Goal: Check status: Check status

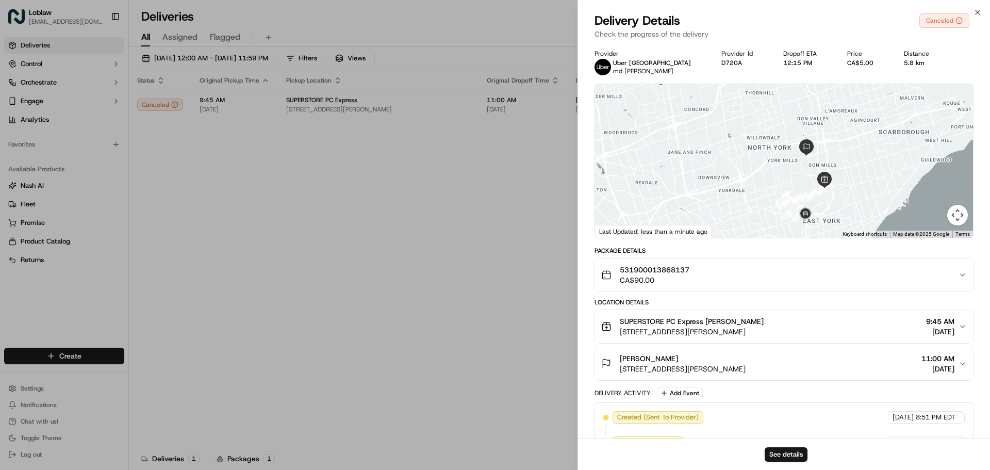
scroll to position [173, 0]
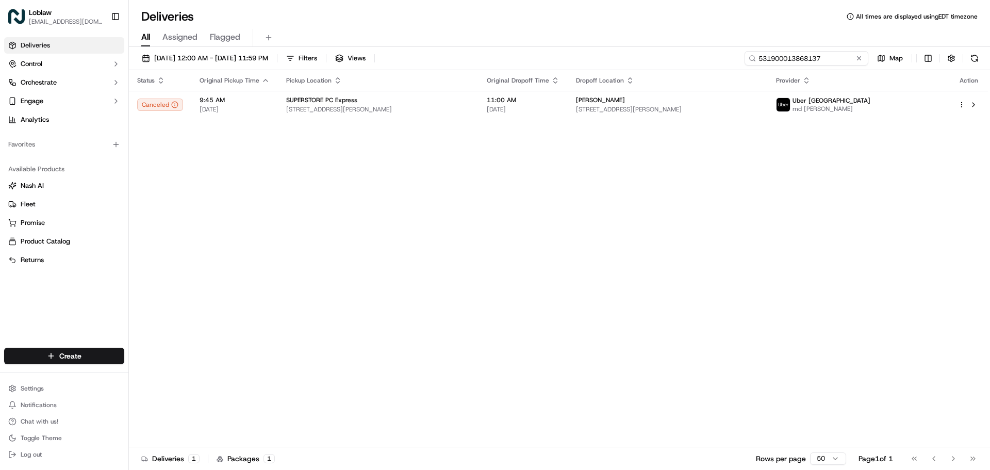
click at [829, 64] on input "531900013868137" at bounding box center [806, 58] width 124 height 14
paste input "46396"
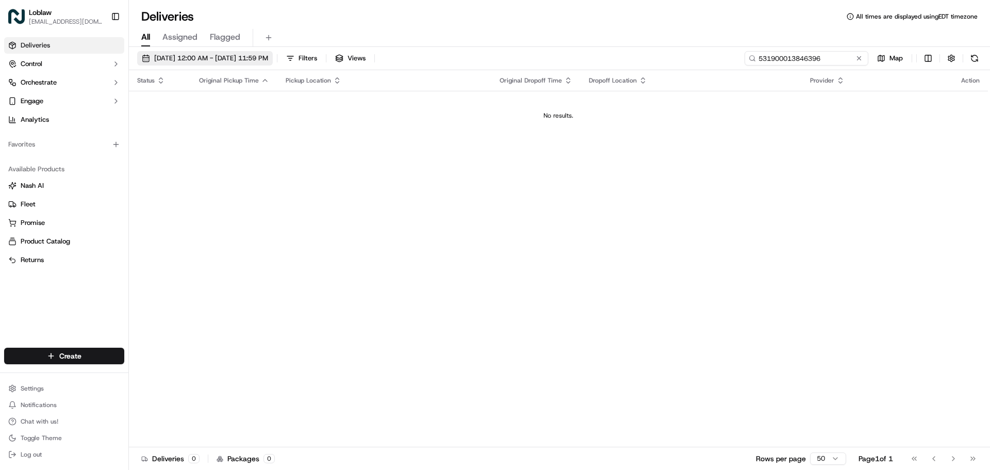
type input "531900013846396"
click at [222, 54] on span "[DATE] 12:00 AM - [DATE] 11:59 PM" at bounding box center [211, 58] width 114 height 9
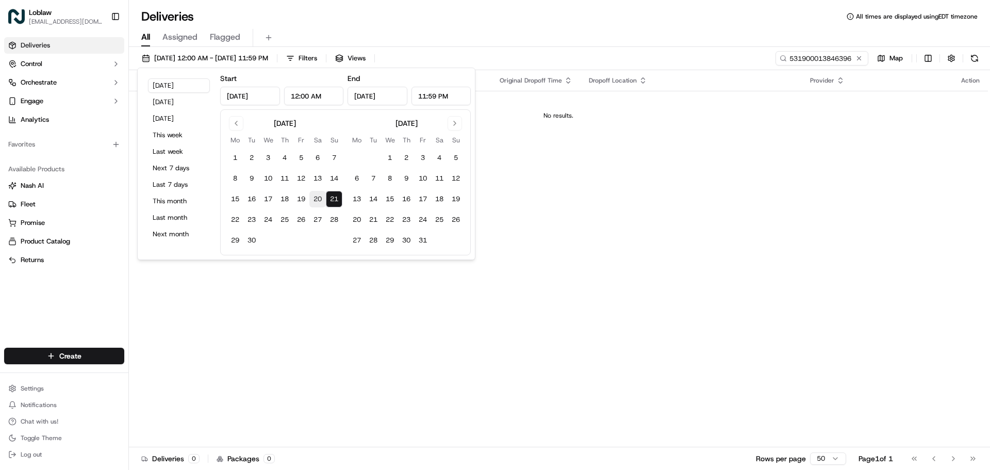
click at [314, 201] on button "20" at bounding box center [317, 199] width 16 height 16
type input "[DATE]"
click at [317, 194] on button "20" at bounding box center [317, 199] width 16 height 16
click at [231, 126] on button "Go to previous month" at bounding box center [236, 123] width 14 height 14
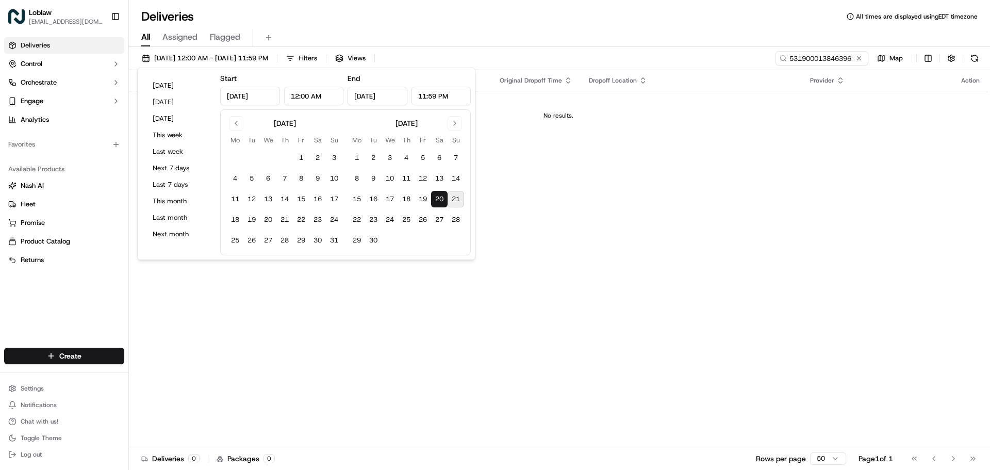
click at [438, 195] on button "20" at bounding box center [439, 199] width 16 height 16
click at [460, 11] on div "Deliveries All times are displayed using EDT timezone" at bounding box center [559, 16] width 861 height 16
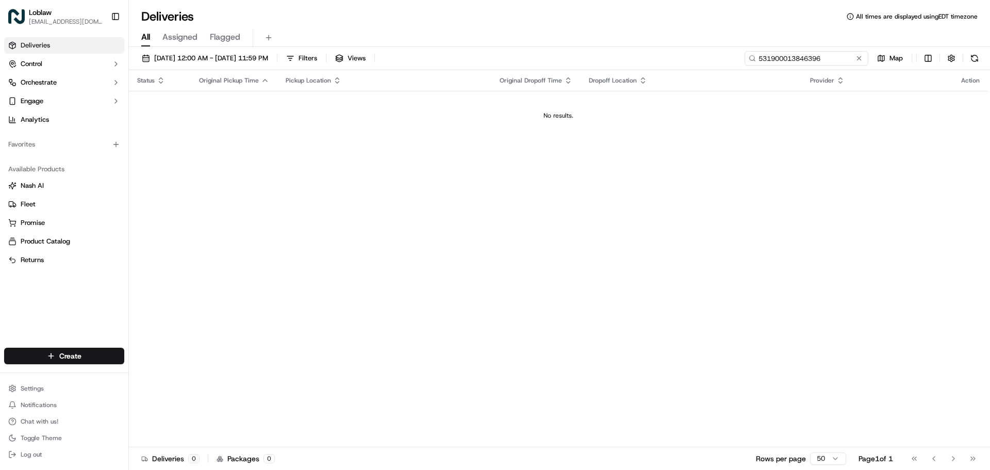
click at [822, 62] on input "531900013846396" at bounding box center [806, 58] width 124 height 14
paste input "531900013846396"
click at [822, 62] on input "531900013846396531900013846396" at bounding box center [806, 58] width 124 height 14
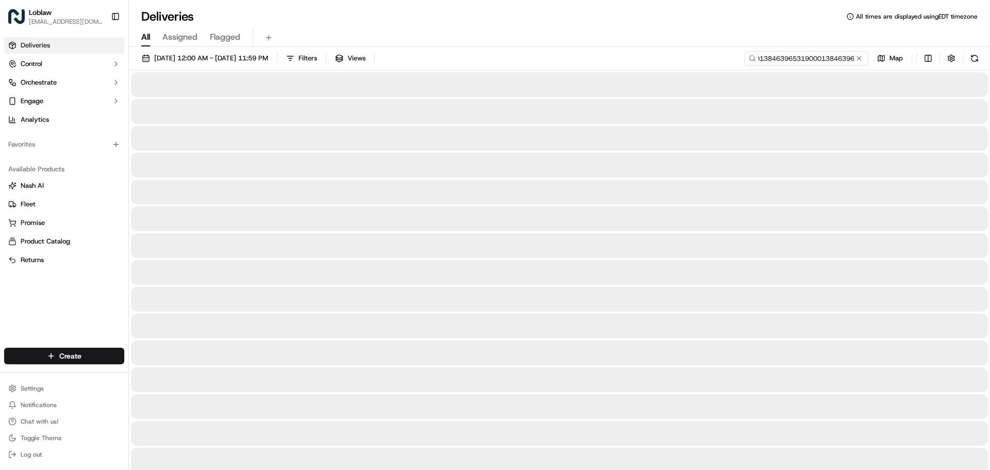
click at [822, 62] on input "531900013846396531900013846396" at bounding box center [806, 58] width 124 height 14
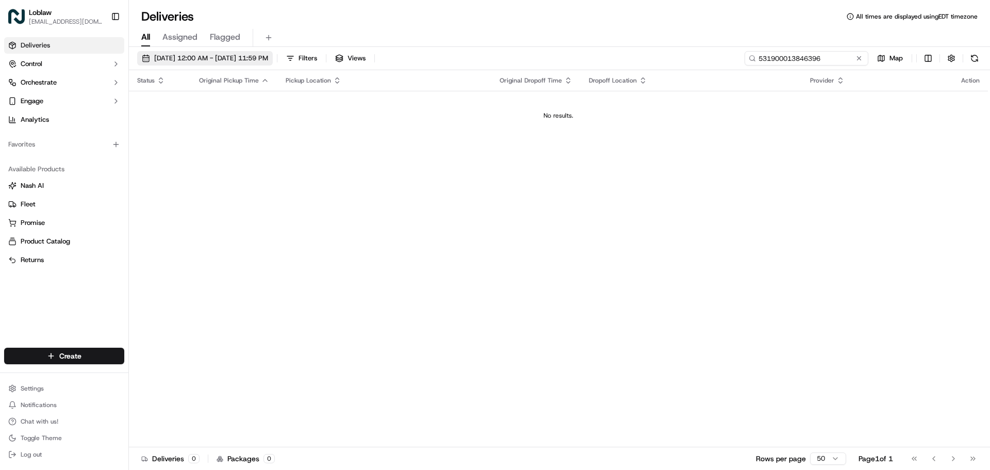
type input "531900013846396"
click at [236, 57] on span "[DATE] 12:00 AM - [DATE] 11:59 PM" at bounding box center [211, 58] width 114 height 9
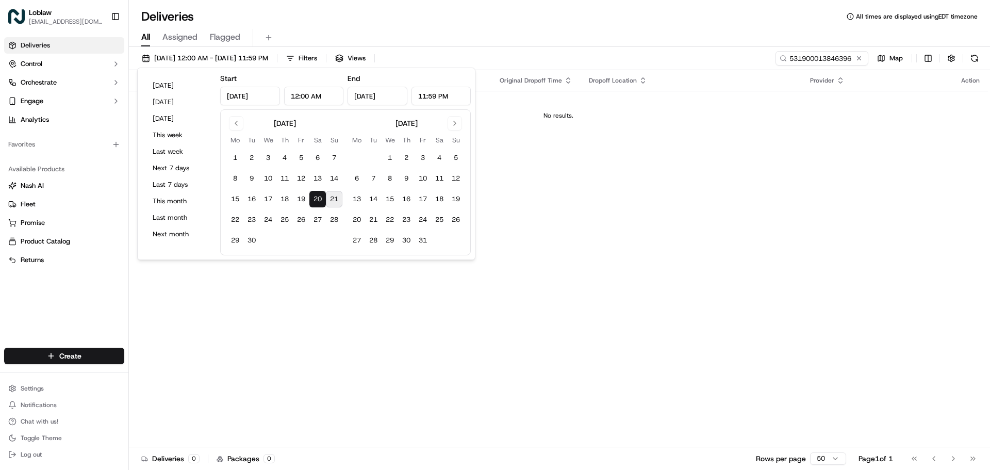
click at [330, 199] on button "21" at bounding box center [334, 199] width 16 height 16
type input "[DATE]"
click at [644, 22] on div "Deliveries All times are displayed using EDT timezone" at bounding box center [559, 16] width 861 height 16
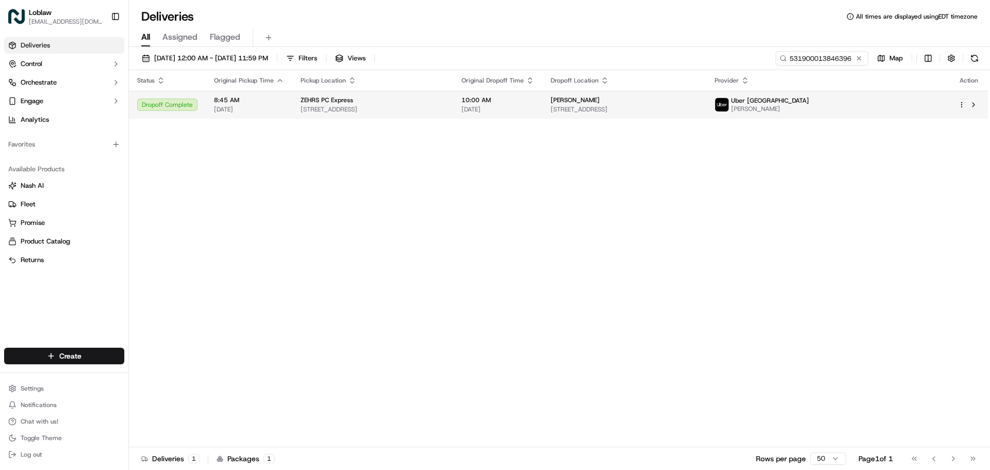
click at [600, 99] on span "[PERSON_NAME]" at bounding box center [575, 100] width 49 height 8
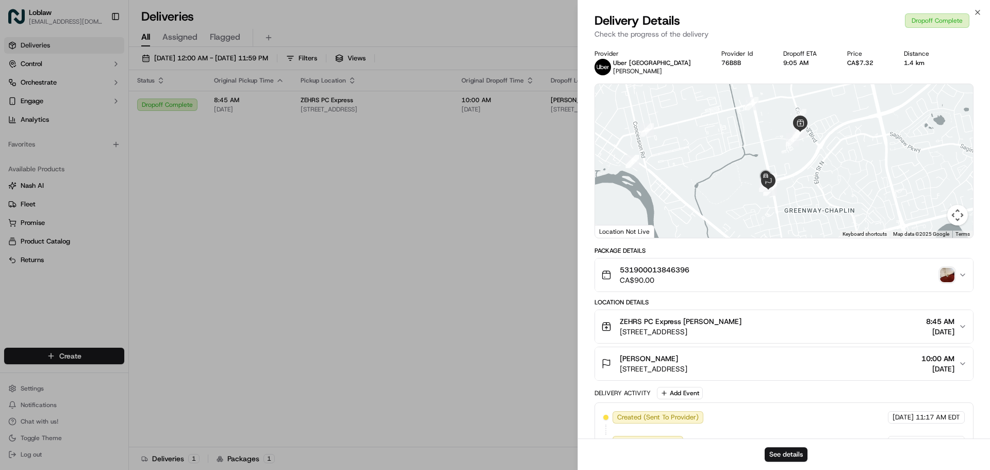
click at [947, 273] on img "button" at bounding box center [947, 275] width 14 height 14
